Goal: Transaction & Acquisition: Purchase product/service

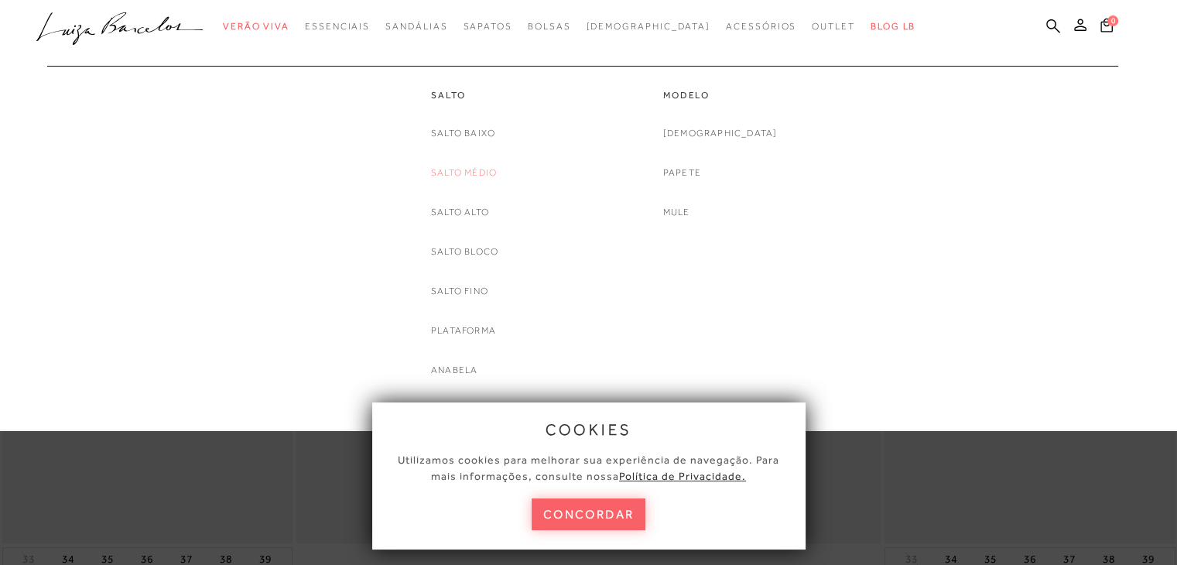
click at [472, 166] on link "Salto Médio" at bounding box center [464, 173] width 66 height 16
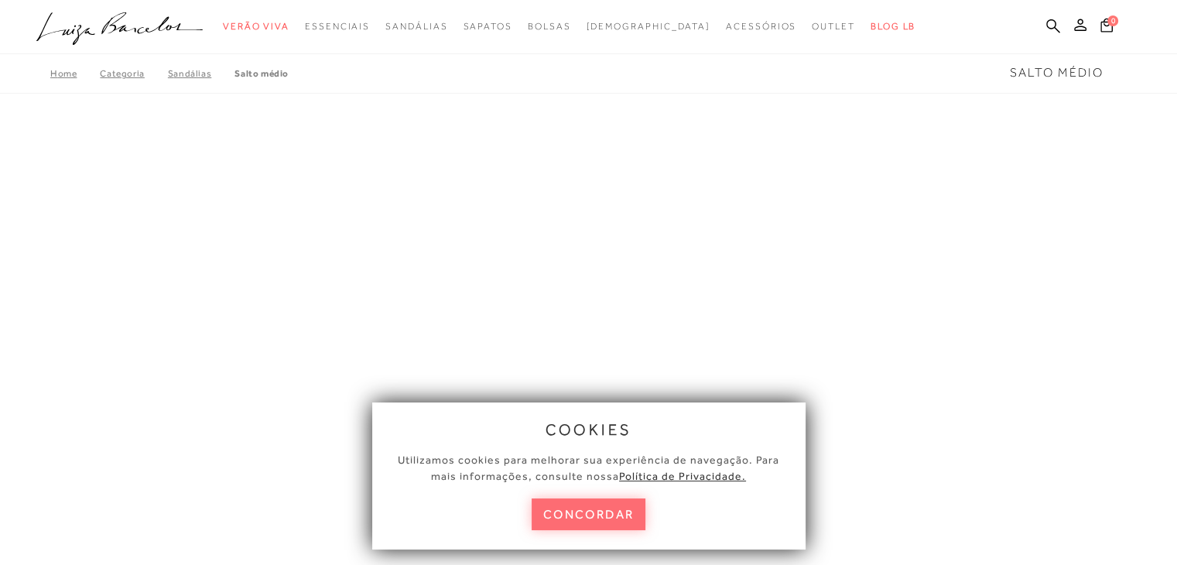
click at [557, 512] on button "concordar" at bounding box center [589, 514] width 115 height 32
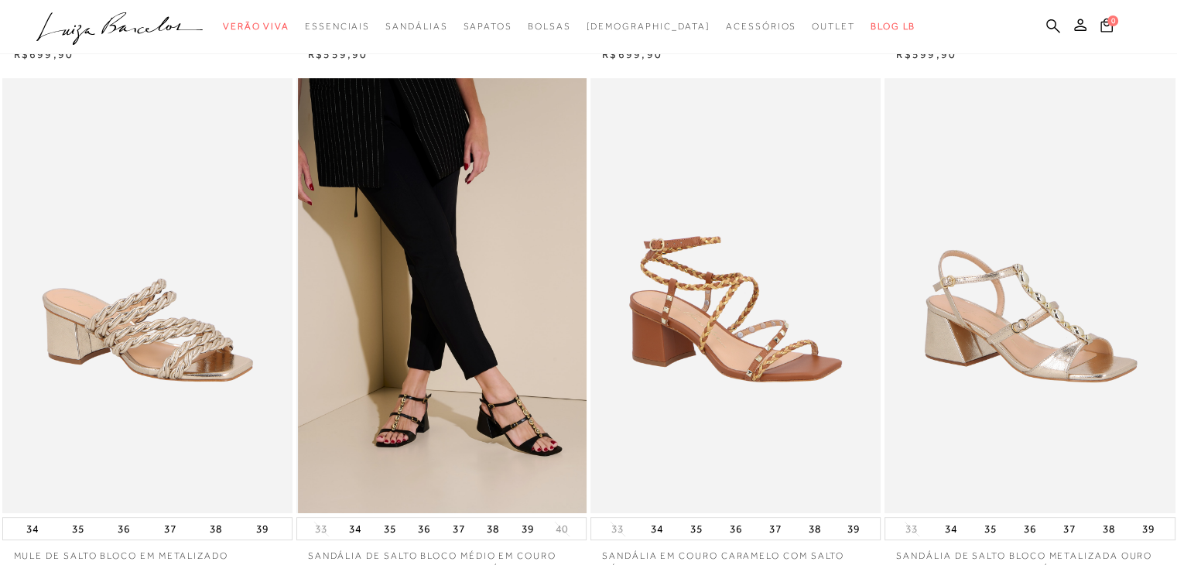
scroll to position [387, 0]
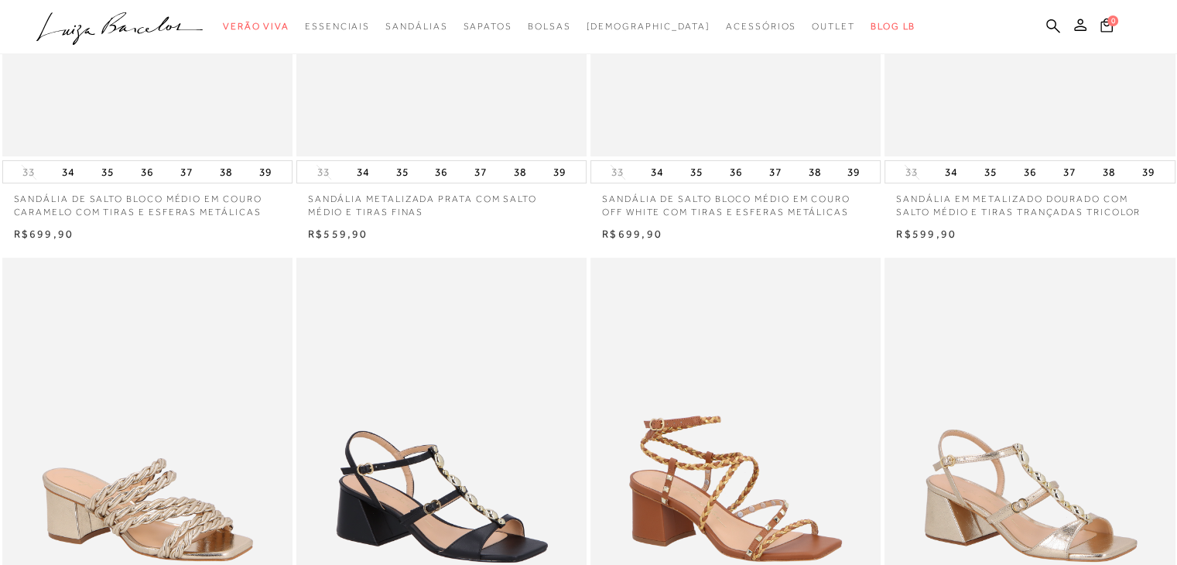
click at [1049, 19] on icon at bounding box center [1053, 26] width 14 height 14
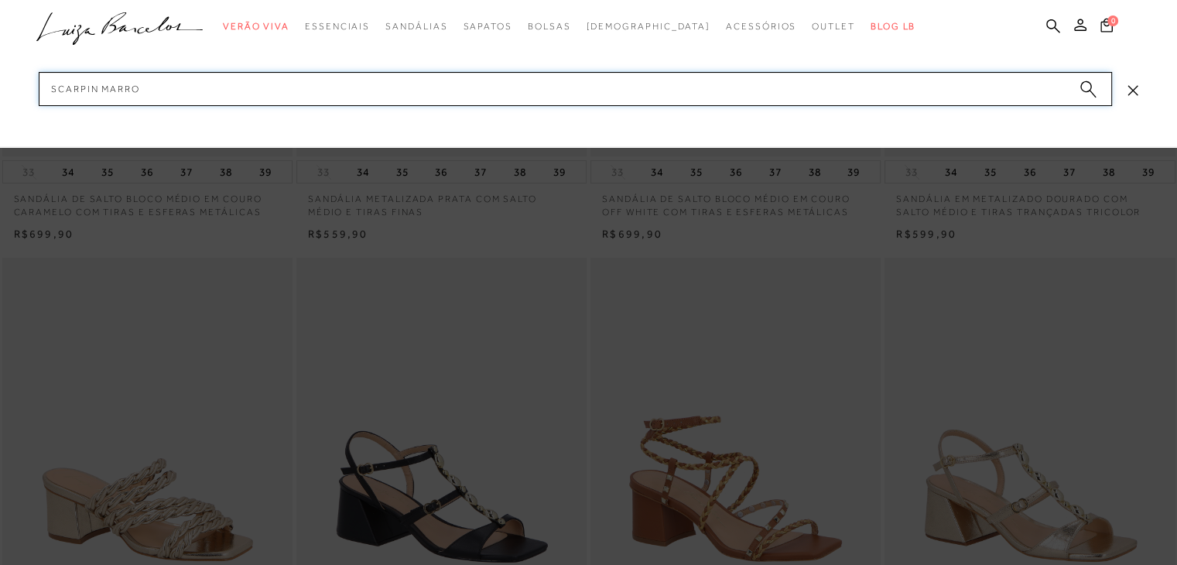
type input "scarpin marrom"
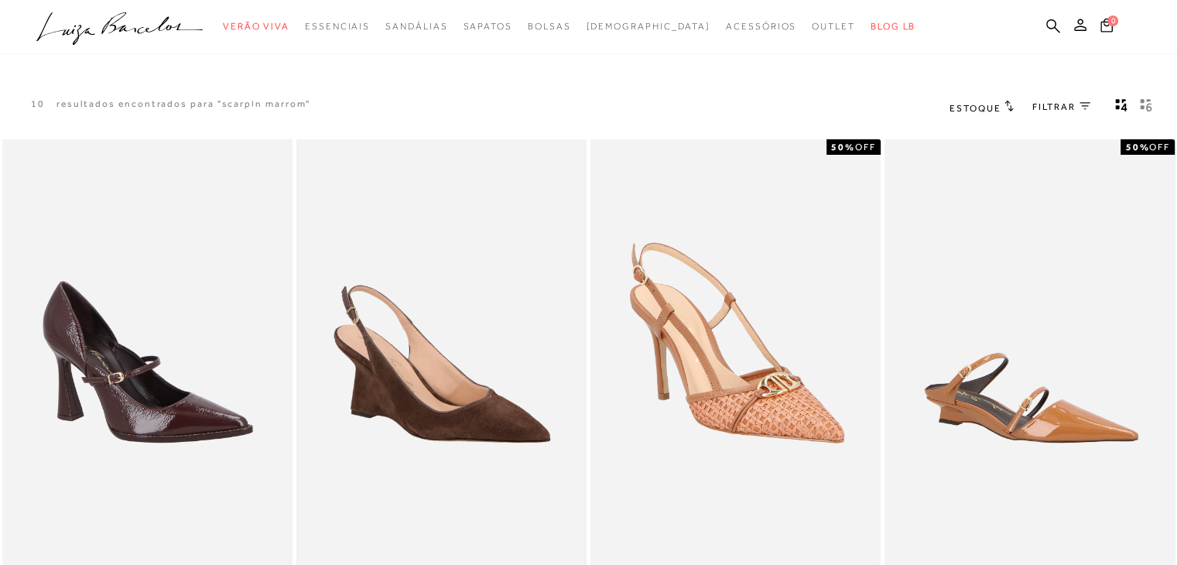
click at [460, 392] on img at bounding box center [441, 357] width 287 height 431
